Goal: Find specific page/section: Find specific page/section

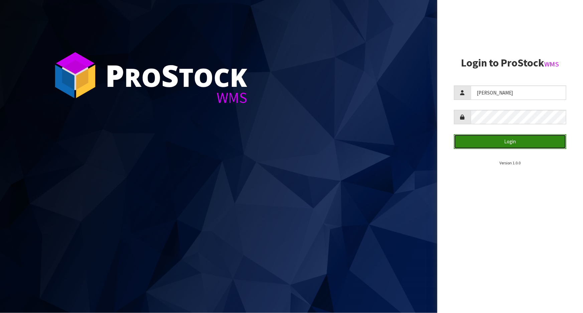
click at [512, 144] on button "Login" at bounding box center [510, 141] width 112 height 14
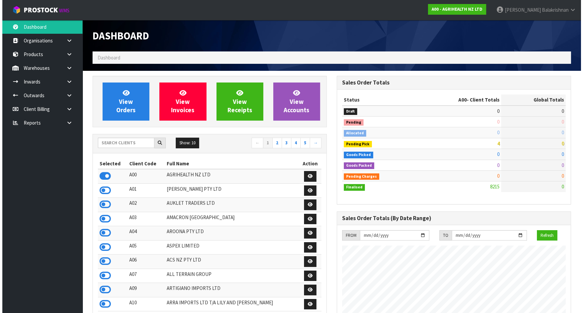
scroll to position [505, 244]
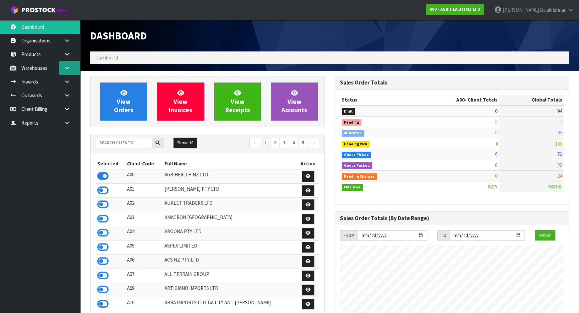
click at [67, 68] on icon at bounding box center [67, 67] width 6 height 5
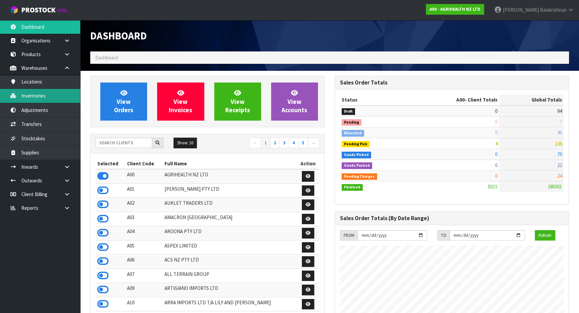
click at [46, 96] on link "Inventories" at bounding box center [40, 96] width 80 height 14
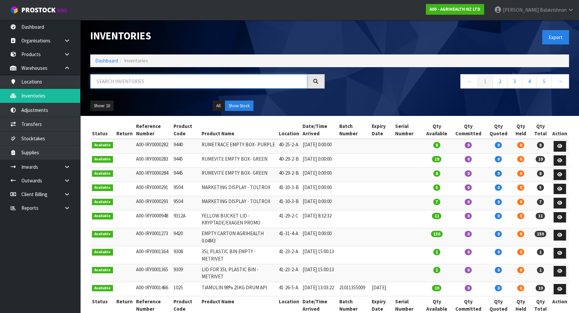
click at [115, 83] on input "text" at bounding box center [198, 81] width 217 height 14
type input "0"
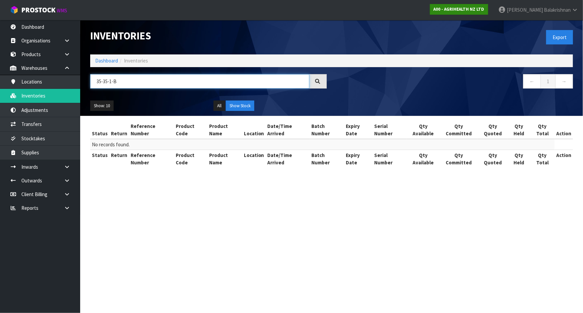
type input "35-35-1-B"
click at [474, 8] on strong "A00 - AGRIHEALTH NZ LTD" at bounding box center [459, 9] width 51 height 6
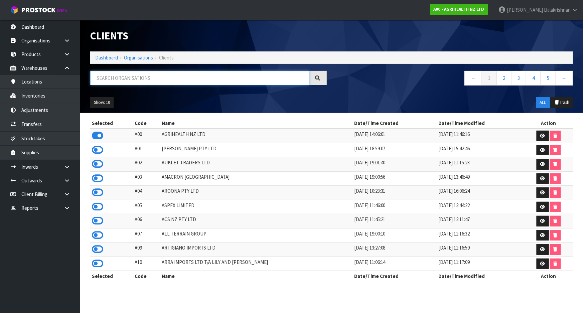
click at [117, 79] on input "text" at bounding box center [199, 78] width 219 height 14
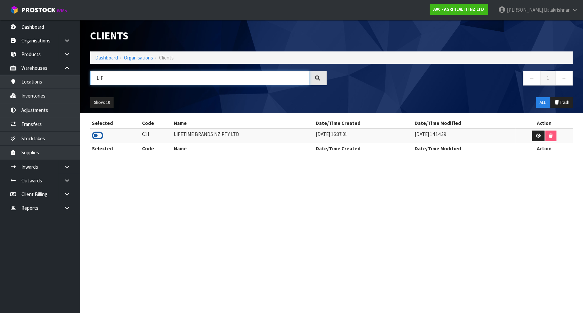
type input "LIF"
click at [100, 138] on icon at bounding box center [97, 136] width 11 height 10
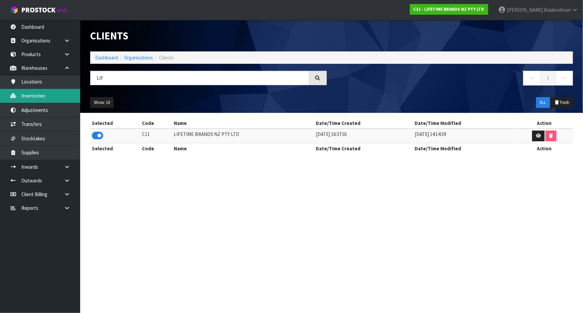
click at [53, 99] on link "Inventories" at bounding box center [40, 96] width 80 height 14
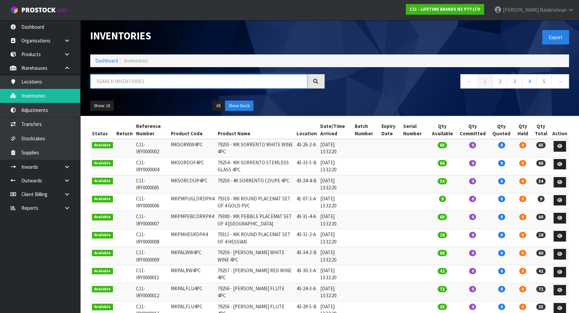
click at [151, 81] on input "text" at bounding box center [198, 81] width 217 height 14
click at [59, 83] on link "Locations" at bounding box center [40, 82] width 80 height 14
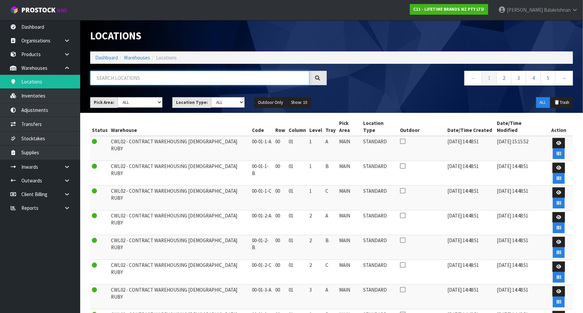
click at [151, 76] on input "text" at bounding box center [199, 78] width 219 height 14
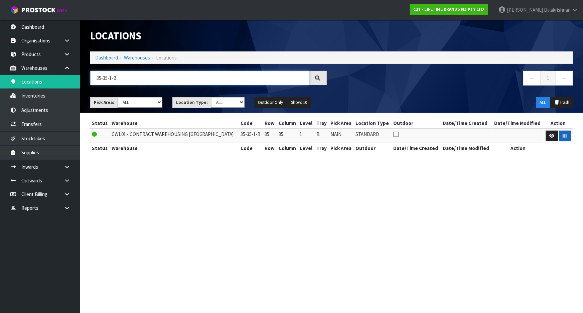
type input "35-35-1-B"
click at [561, 135] on button "button" at bounding box center [565, 136] width 12 height 11
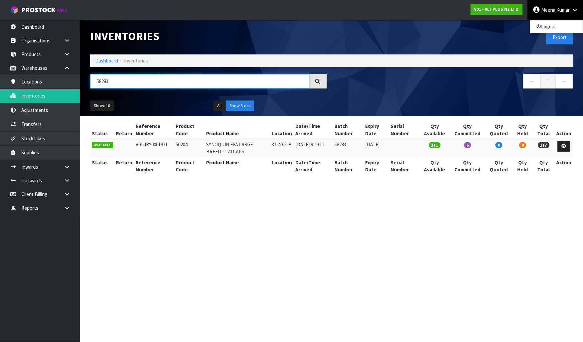
click at [121, 79] on input "58283" at bounding box center [199, 81] width 219 height 14
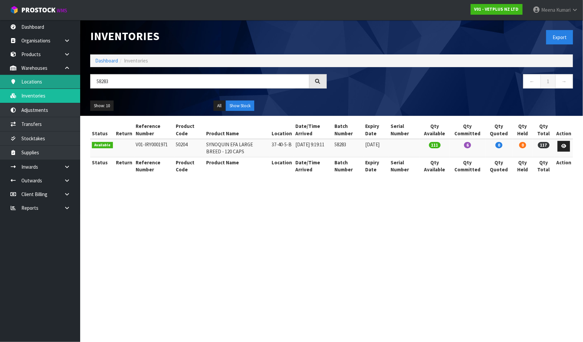
click at [63, 82] on link "Locations" at bounding box center [40, 82] width 80 height 14
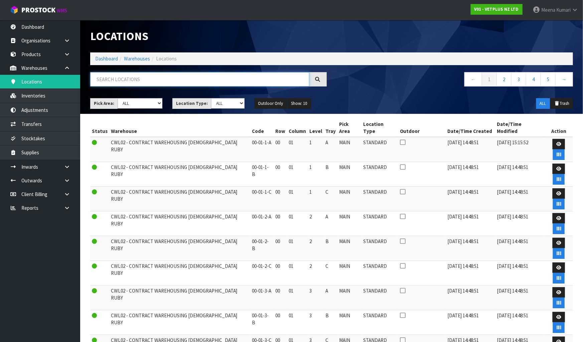
click at [136, 77] on input "text" at bounding box center [199, 79] width 219 height 14
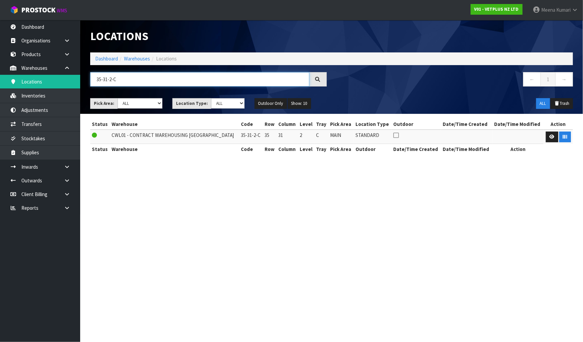
type input "35-31-2-C"
click at [564, 139] on button "button" at bounding box center [565, 137] width 12 height 11
click at [153, 80] on input "35-31-2-C" at bounding box center [199, 79] width 219 height 14
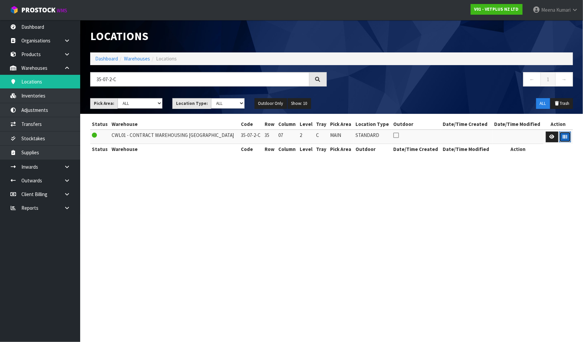
click at [564, 139] on button "button" at bounding box center [565, 137] width 12 height 11
click at [194, 77] on input "35-07-2-C" at bounding box center [199, 79] width 219 height 14
click at [563, 135] on icon "button" at bounding box center [565, 137] width 4 height 4
click at [219, 83] on input "34-07-2-C" at bounding box center [199, 79] width 219 height 14
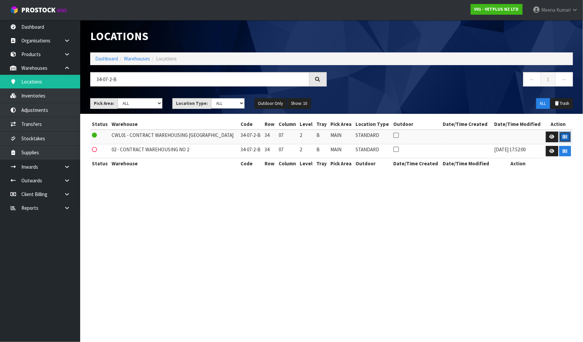
click at [563, 137] on icon "button" at bounding box center [565, 137] width 4 height 4
click at [155, 81] on input "34-07-2-B" at bounding box center [199, 79] width 219 height 14
click at [561, 154] on button "button" at bounding box center [565, 151] width 12 height 11
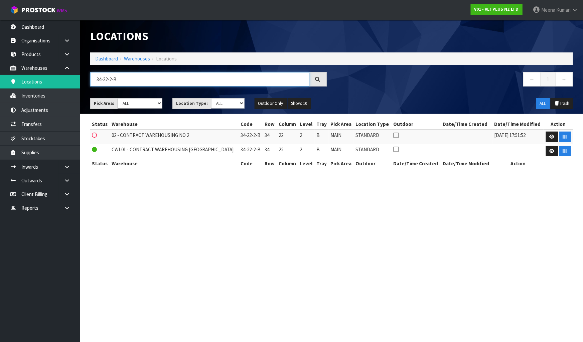
click at [200, 81] on input "34-22-2-B" at bounding box center [199, 79] width 219 height 14
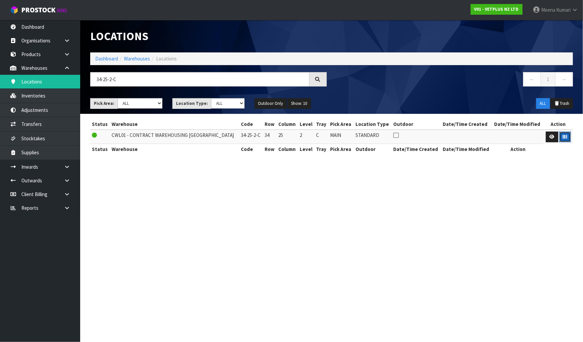
click at [568, 138] on button "button" at bounding box center [565, 137] width 12 height 11
click at [179, 81] on input "34-25-2-C" at bounding box center [199, 79] width 219 height 14
click at [442, 214] on section "Locations Dashboard Warehouses Locations 34-27-2-C ← 1 → Pick Area: Main Refurb…" at bounding box center [291, 171] width 583 height 342
click at [561, 136] on button "button" at bounding box center [565, 137] width 12 height 11
click at [275, 78] on input "34-27-2-C" at bounding box center [199, 79] width 219 height 14
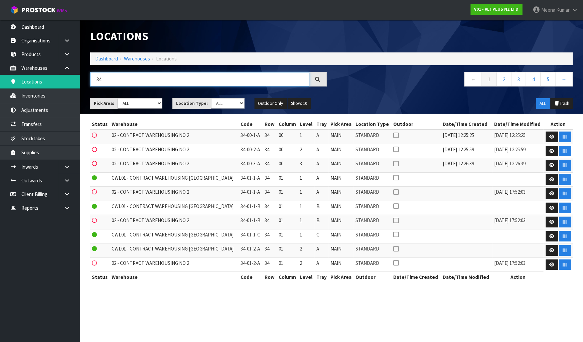
type input "3"
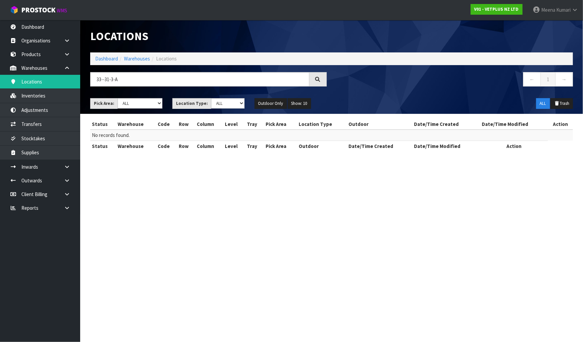
drag, startPoint x: 231, startPoint y: 87, endPoint x: 94, endPoint y: 126, distance: 143.6
click at [103, 79] on input "33--31-3-A" at bounding box center [199, 79] width 219 height 14
click at [141, 76] on input "33-31-3-A" at bounding box center [199, 79] width 219 height 14
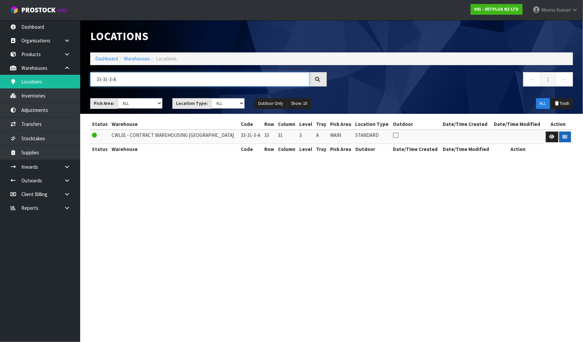
type input "33-31-3-A"
click at [569, 134] on button "button" at bounding box center [565, 137] width 12 height 11
